Goal: Task Accomplishment & Management: Use online tool/utility

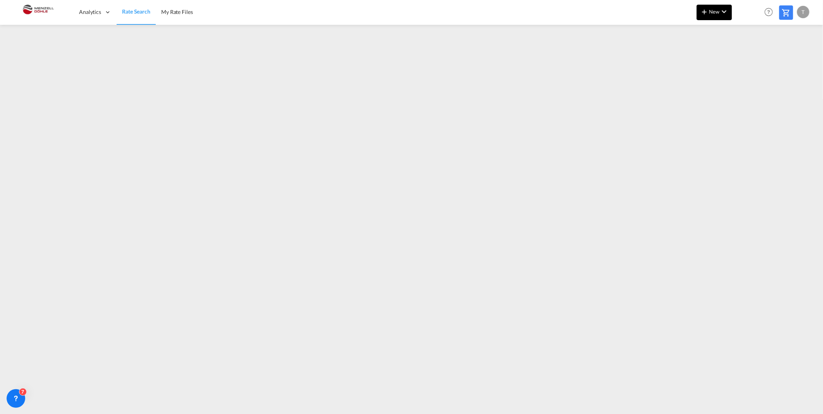
click at [706, 12] on md-icon "icon-plus 400-fg" at bounding box center [703, 11] width 9 height 9
click at [694, 37] on span "Rates" at bounding box center [693, 32] width 9 height 15
click at [742, 58] on span "Ratesheet" at bounding box center [746, 57] width 9 height 15
click at [138, 12] on span "Rate Search" at bounding box center [136, 12] width 28 height 7
